Goal: Information Seeking & Learning: Learn about a topic

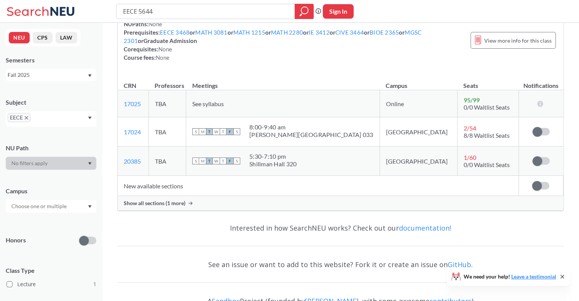
scroll to position [136, 0]
click at [457, 140] on td "2 / 54 8/8 Waitlist Seats" at bounding box center [487, 131] width 61 height 29
click at [464, 137] on span "8/8 Waitlist Seats" at bounding box center [487, 134] width 46 height 7
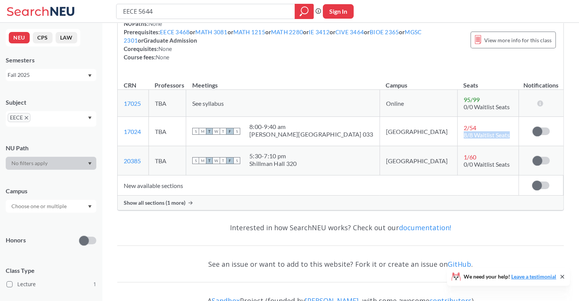
click at [457, 144] on td "2 / 54 8/8 Waitlist Seats" at bounding box center [487, 131] width 61 height 29
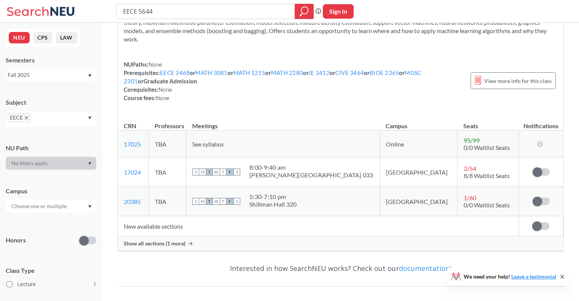
scroll to position [95, 0]
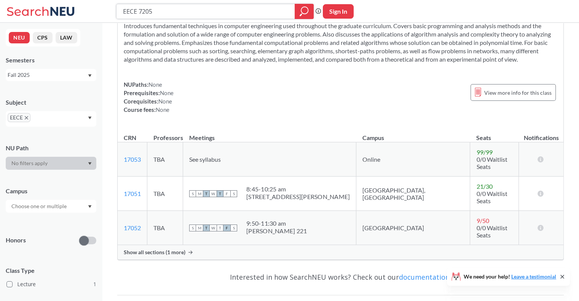
scroll to position [75, 0]
click at [192, 245] on div "Show all sections (1 more)" at bounding box center [341, 252] width 446 height 14
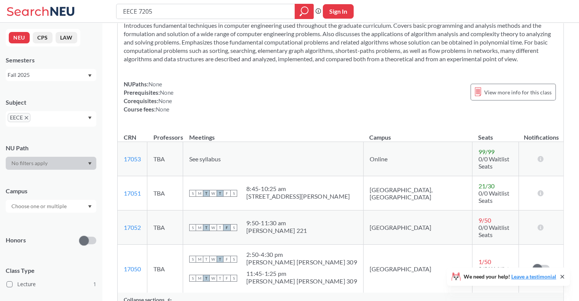
click at [479, 224] on span "0/0 Waitlist Seats" at bounding box center [494, 231] width 31 height 14
click at [472, 245] on td "1 / 50 0/0 Waitlist Seats" at bounding box center [495, 269] width 47 height 48
drag, startPoint x: 329, startPoint y: 216, endPoint x: 274, endPoint y: 211, distance: 54.6
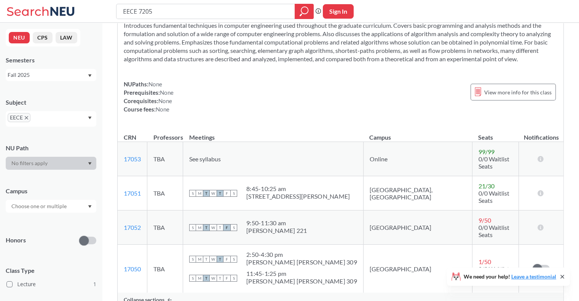
click at [274, 219] on div "S M T W T F S 9:50 - 11:30 am Hayden Hall 221" at bounding box center [273, 227] width 168 height 17
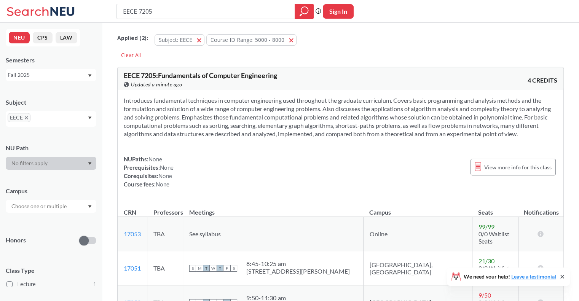
scroll to position [0, 0]
click at [279, 105] on section "Introduces fundamental techniques in computer engineering used throughout the g…" at bounding box center [341, 117] width 434 height 42
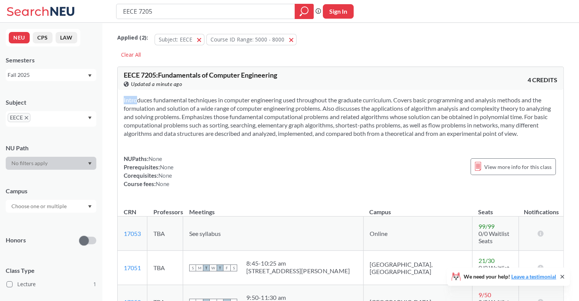
click at [295, 117] on section "Introduces fundamental techniques in computer engineering used throughout the g…" at bounding box center [341, 117] width 434 height 42
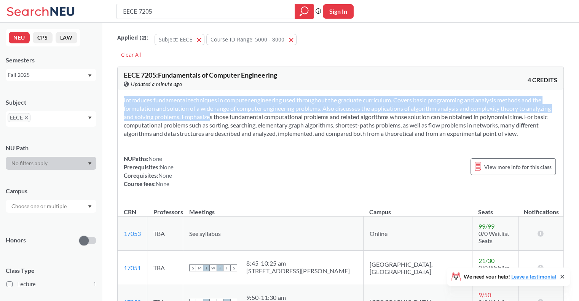
drag, startPoint x: 196, startPoint y: 114, endPoint x: 324, endPoint y: 145, distance: 131.6
click at [324, 145] on div "Introduces fundamental techniques in computer engineering used throughout the g…" at bounding box center [341, 145] width 446 height 110
